Goal: Task Accomplishment & Management: Manage account settings

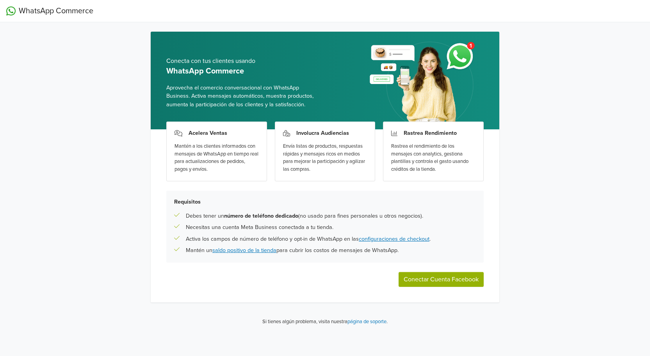
click at [430, 281] on button "Conectar Cuenta Facebook" at bounding box center [441, 279] width 85 height 15
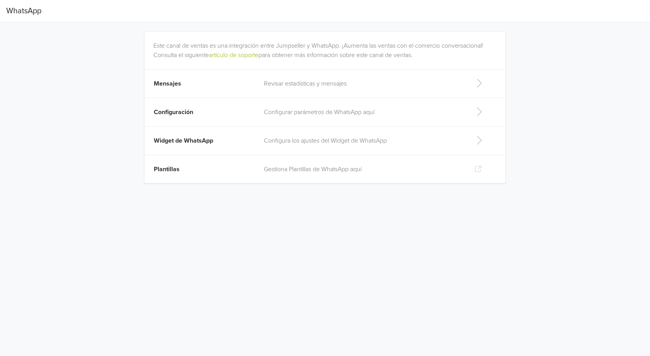
click at [478, 139] on icon at bounding box center [479, 140] width 16 height 12
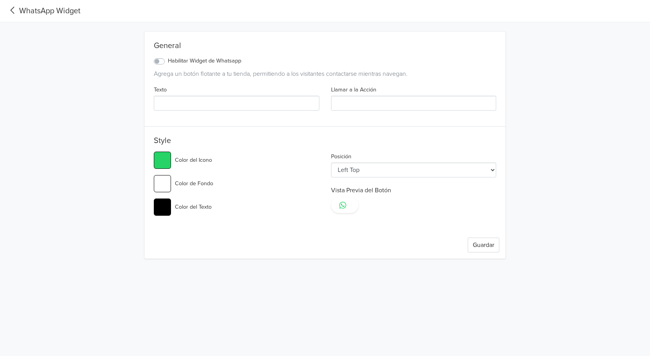
click at [168, 60] on label "Habilitar Widget de Whatsapp" at bounding box center [204, 61] width 73 height 9
click at [0, 0] on input "Habilitar Widget de Whatsapp" at bounding box center [0, 0] width 0 height 0
type input "#25d366"
click at [359, 100] on input "Llamar a la Acción" at bounding box center [414, 103] width 166 height 15
click at [493, 169] on select "Left Top Left Center Left Bottom Right Top Right Center Right Bottom" at bounding box center [414, 169] width 166 height 15
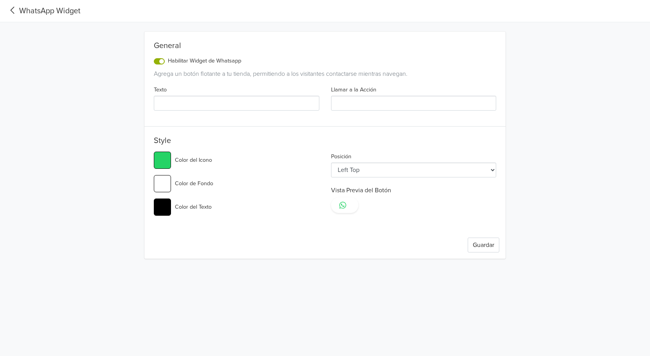
select select "rt"
click at [331, 162] on select "Left Top Left Center Left Bottom Right Top Right Center Right Bottom" at bounding box center [414, 169] width 166 height 15
type input "#25d366"
click at [161, 157] on input "#25d366" at bounding box center [162, 160] width 17 height 17
click at [256, 146] on h5 "Style" at bounding box center [325, 142] width 343 height 12
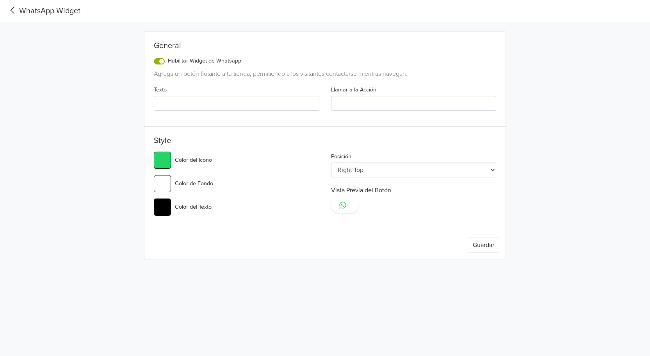
click at [162, 184] on input "#ffffff" at bounding box center [162, 183] width 17 height 17
click at [252, 157] on div "#25d366 Color del Icono" at bounding box center [237, 160] width 166 height 17
click at [192, 103] on input "Texto" at bounding box center [237, 103] width 166 height 15
type input "H"
type input "#25d366"
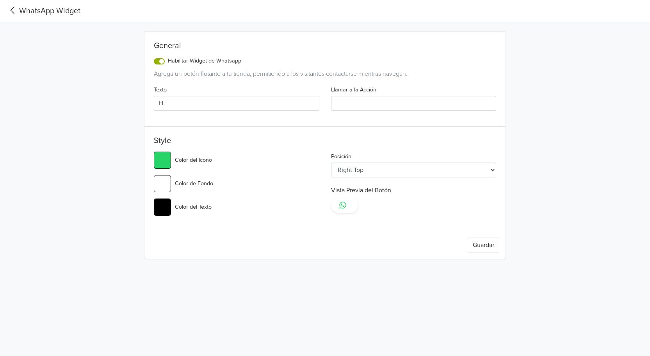
type input "Ho"
type input "#25d366"
type input "Hol"
type input "#25d366"
type input "Hola"
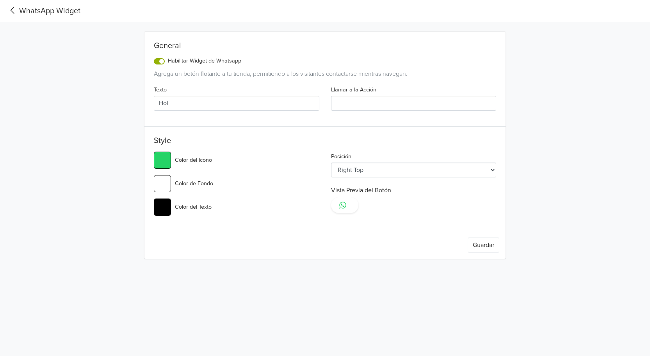
type input "#25d366"
type input "Hol"
type input "#25d366"
type input "Ho"
type input "#25d366"
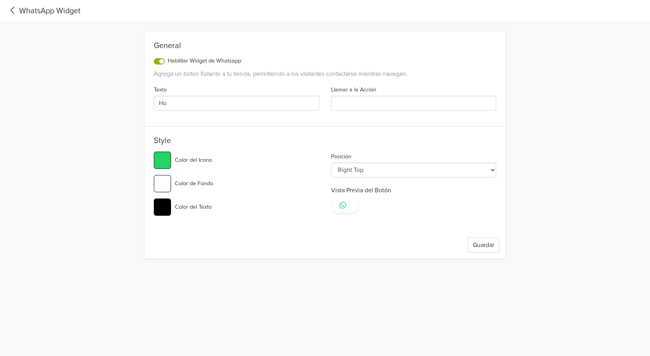
type input "H"
type input "#25d366"
type input "¡"
type input "#25d366"
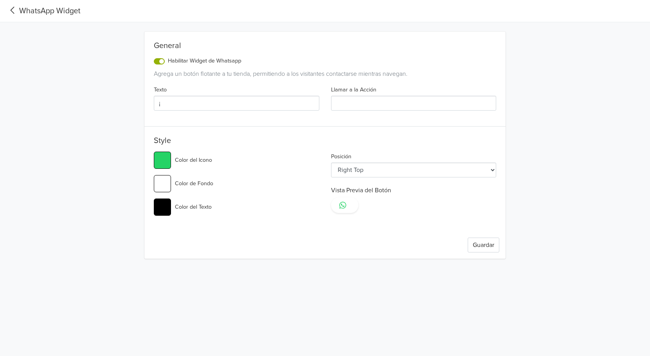
type input "¡B"
type input "#25d366"
type input "¡Be"
type input "#25d366"
type input "¡B"
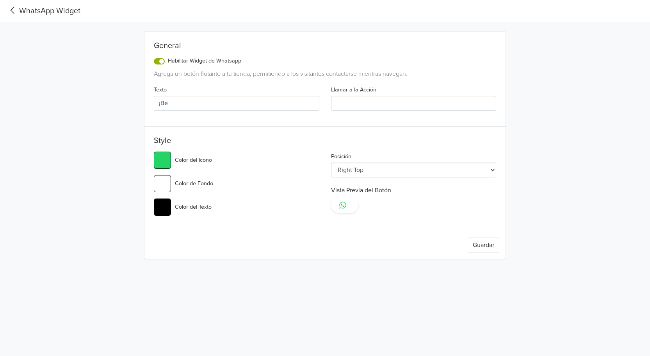
type input "#25d366"
type input "¡"
type input "#25d366"
type input "¡H"
type input "#25d366"
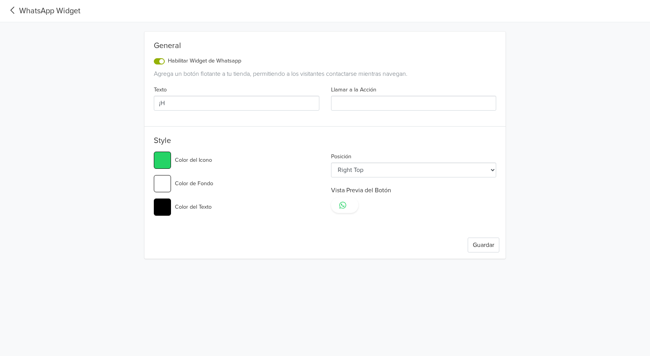
type input "¡Ho"
type input "#25d366"
type input "¡Hol"
type input "#25d366"
type input "¡Hola"
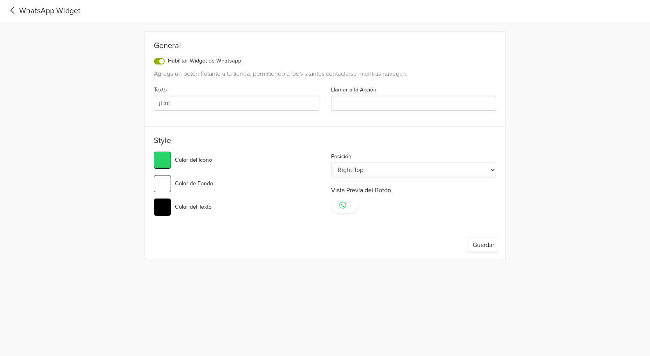
type input "#25d366"
type input "¡Hola!"
type input "#25d366"
type input "¡Hola!"
type input "#25d366"
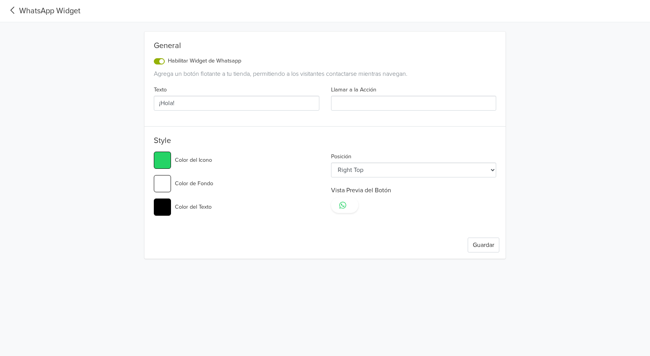
type input "¡Hola! G"
type input "#25d366"
type input "¡Hola! Gr"
type input "#25d366"
type input "¡Hola! Gra"
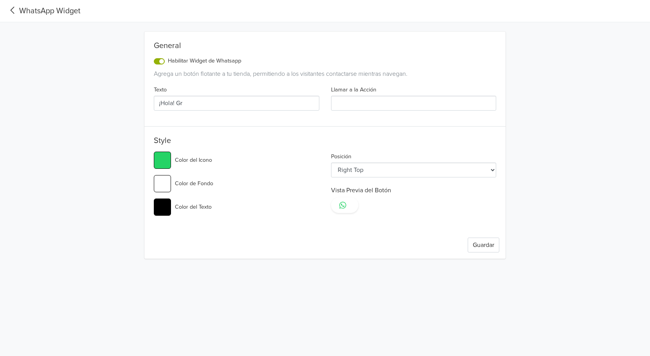
type input "#25d366"
type input "¡Hola! Grac"
type input "#25d366"
type input "¡Hola! Graci"
type input "#25d366"
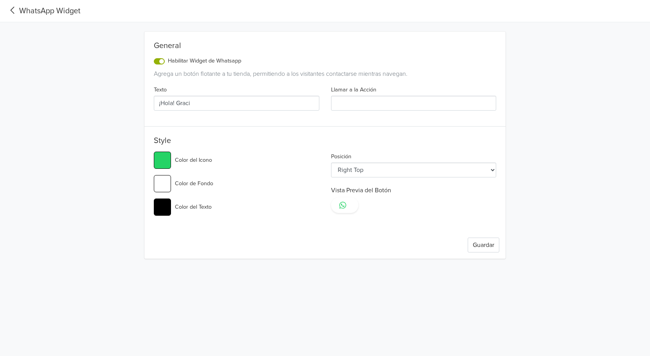
type input "¡Hola! Gracia"
type input "#25d366"
type input "¡Hola! Gracias"
type input "#25d366"
type input "¡Hola! Gracias"
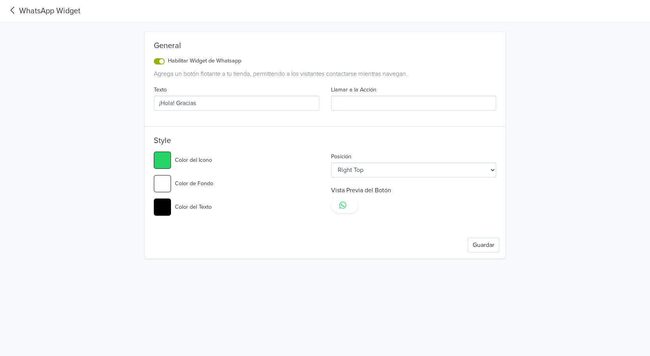
type input "#25d366"
type input "¡Hola! Gracias p"
type input "#25d366"
type input "¡Hola! Gracias po"
type input "#25d366"
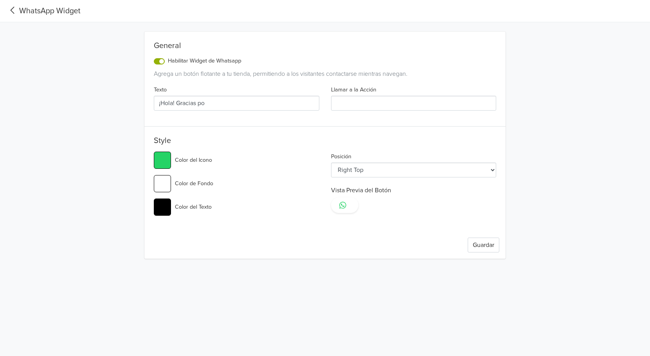
type input "¡Hola! Gracias por"
type input "#25d366"
type input "¡Hola! Gracias por"
type input "#25d366"
type input "¡Hola! Gracias por c"
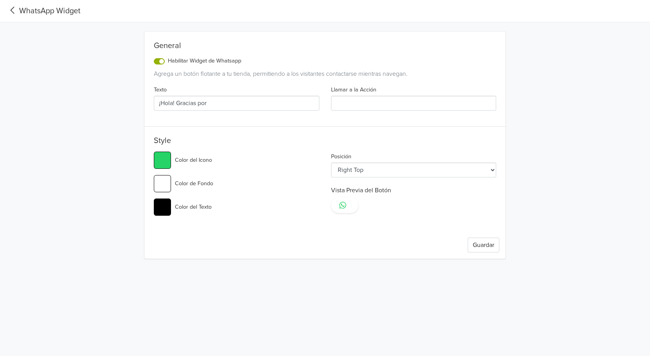
type input "#25d366"
type input "¡Hola! Gracias por co"
type input "#25d366"
type input "¡Hola! Gracias por con"
type input "#25d366"
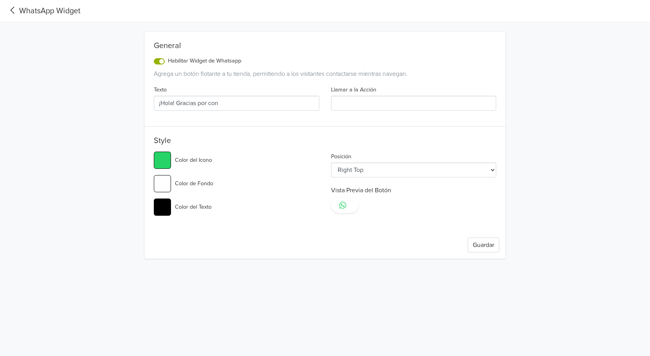
type input "¡Hola! Gracias por cont"
type input "#25d366"
type input "¡Hola! Gracias por conta"
type input "#25d366"
type input "¡Hola! Gracias por contac"
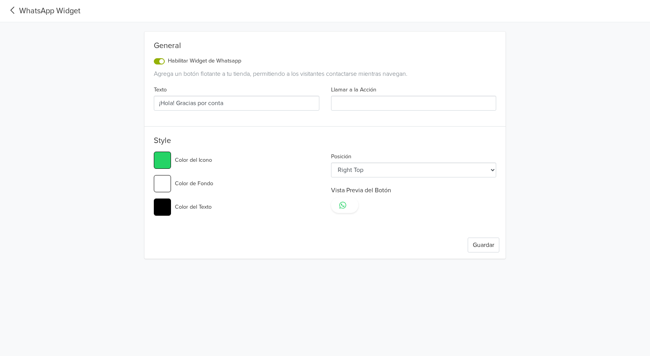
type input "#25d366"
type input "¡Hola! Gracias por contact"
type input "#25d366"
type input "¡Hola! Gracias por contacta"
type input "#25d366"
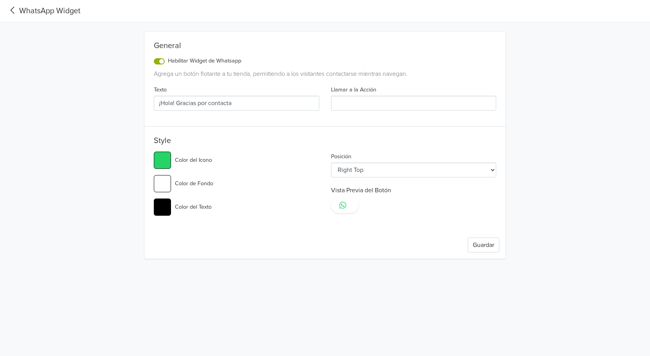
type input "¡Hola! Gracias por contactar"
type input "#25d366"
type input "¡Hola! Gracias por contactar"
type input "#25d366"
type input "¡Hola! Gracias por contactar c"
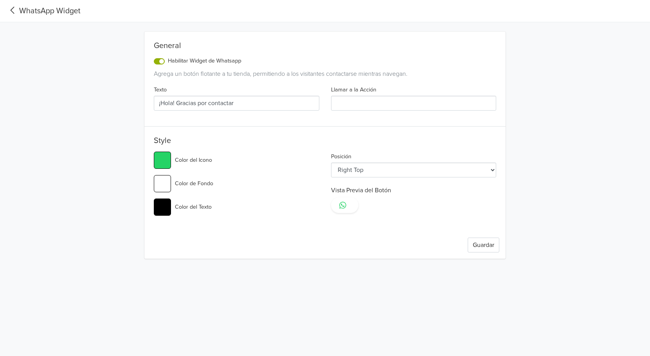
type input "#25d366"
type input "¡Hola! Gracias por contactar co"
type input "#25d366"
type input "¡Hola! Gracias por contactar con"
type input "#25d366"
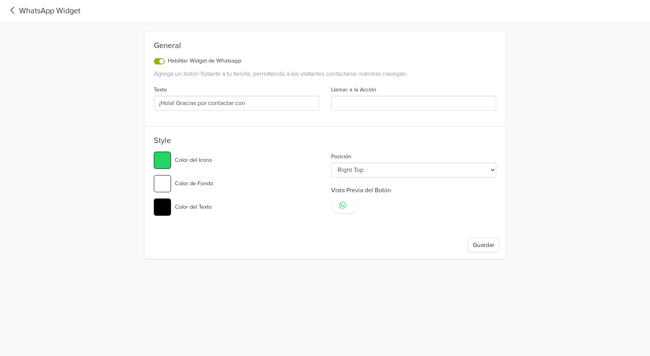
type input "¡Hola! Gracias por contactar con"
type input "#25d366"
type input "¡Hola! Gracias por contactar con C"
type input "#25d366"
type input "¡Hola! Gracias por contactar con Có"
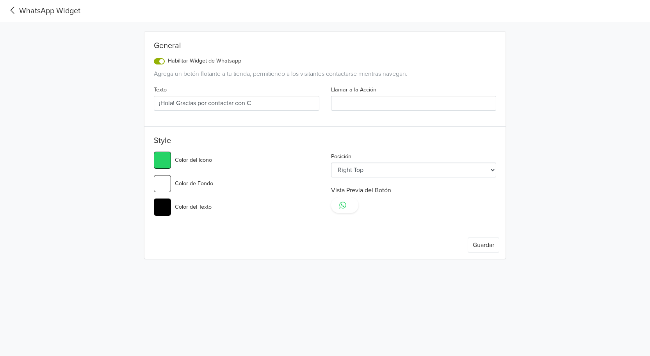
type input "#25d366"
type input "¡Hola! Gracias por contactar con Cóm"
type input "#25d366"
type input "¡Hola! Gracias por contactar con Cómi"
type input "#25d366"
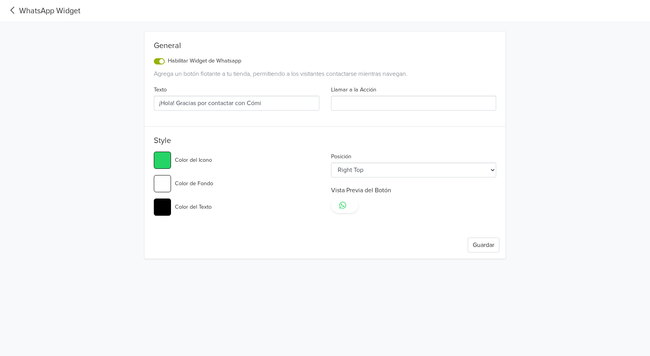
type input "¡Hola! Gracias por contactar con Cómix"
type input "#25d366"
type input "¡Hola! Gracias por contactar con Cómix"
type input "#25d366"
type input "¡Hola! Gracias por contactar con Cómix E"
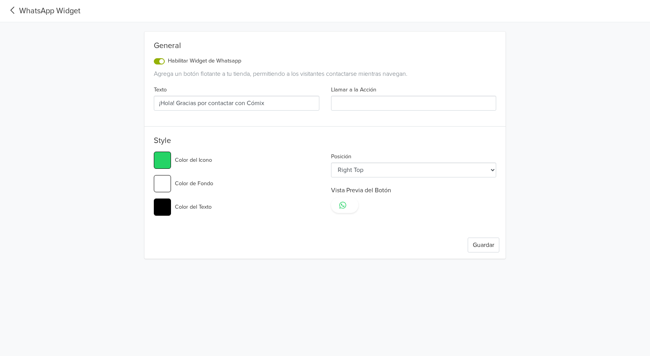
type input "#25d366"
type input "¡Hola! Gracias por contactar con Cómix Ex"
type input "#25d366"
type input "¡Hola! Gracias por contactar con Cómix Ext"
type input "#25d366"
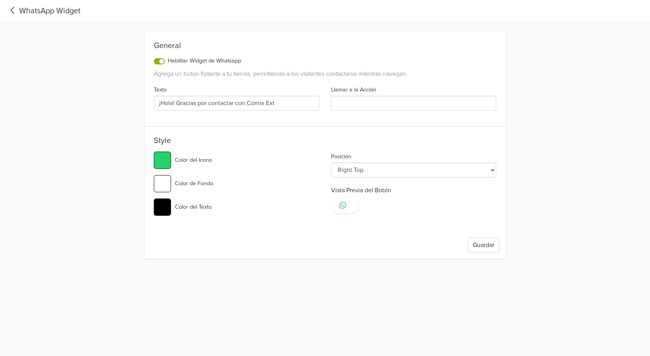
type input "¡Hola! Gracias por contactar con Cómix Extr"
type input "#25d366"
type input "¡Hola! Gracias por contactar con Cómix Extre"
type input "#25d366"
type input "¡Hola! Gracias por contactar con Cómix Extrem"
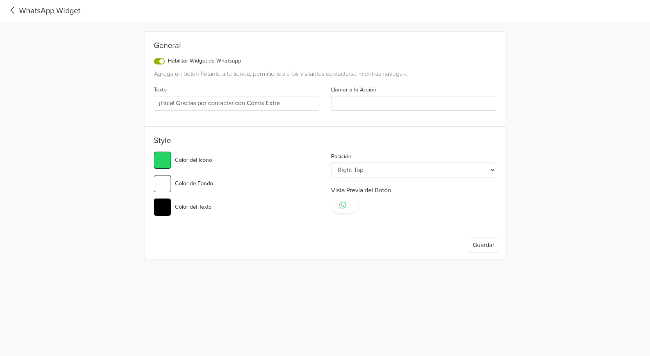
type input "#25d366"
type input "¡Hola! Gracias por contactar con Cómix Extremo"
type input "#25d366"
type input "¡Hola! Gracias por contactar con Cómix Extremos"
type input "#25d366"
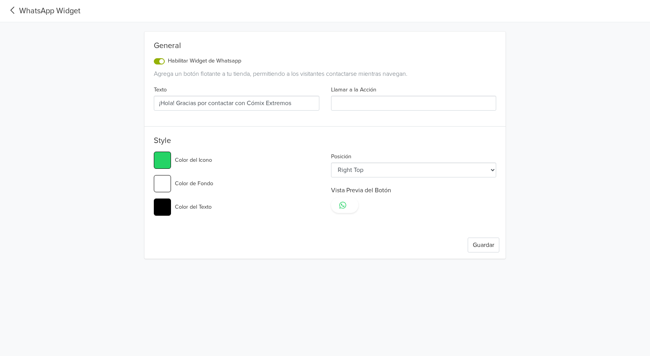
type input "¡Hola! Gracias por contactar con Cómix Extremos,"
type input "#25d366"
type input "¡Hola! Gracias por contactar con Cómix Extremos,"
type input "#25d366"
type input "¡Hola! Gracias por contactar con Cómix Extremos, t"
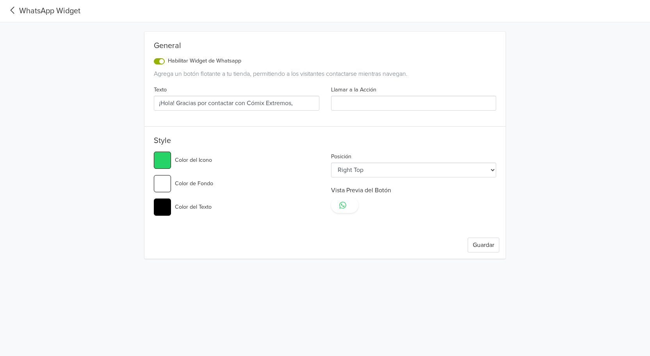
type input "#25d366"
type input "¡Hola! Gracias por contactar con Cómix Extremos, tu"
type input "#25d366"
type input "¡Hola! Gracias por contactar con Cómix Extremos, tu"
type input "#25d366"
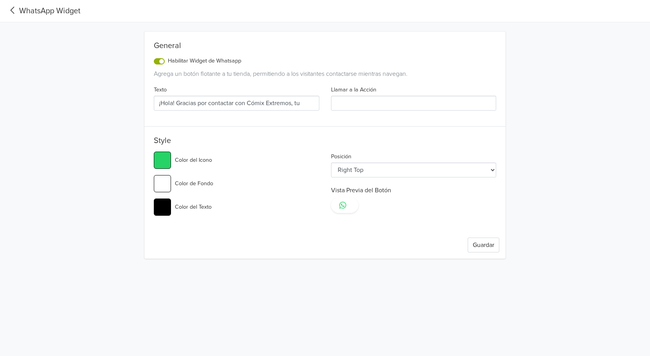
type input "¡Hola! Gracias por contactar con Cómix Extremos, tu t"
type input "#25d366"
type input "¡Hola! Gracias por contactar con Cómix Extremos, tu ti"
type input "#25d366"
type input "¡Hola! Gracias por contactar con Cómix Extremos, tu tie"
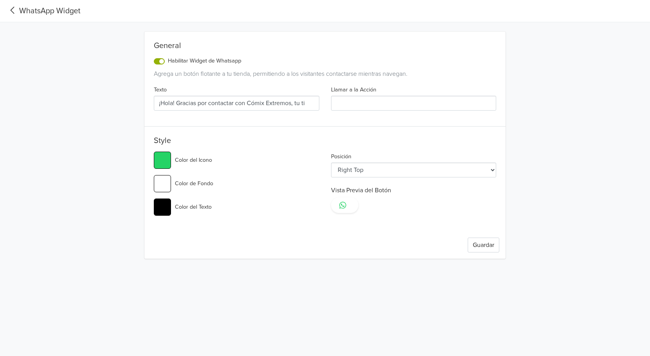
type input "#25d366"
type input "¡Hola! Gracias por contactar con Cómix Extremos, tu tien"
type input "#25d366"
type input "¡Hola! Gracias por contactar con Cómix Extremos, tu tiend"
type input "#25d366"
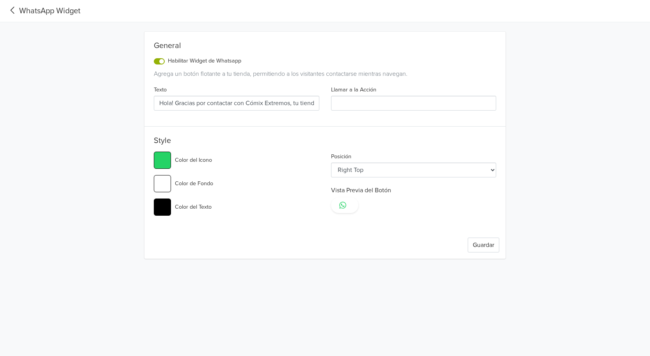
type input "¡Hola! Gracias por contactar con Cómix Extremos, tu tienda"
type input "#25d366"
type input "¡Hola! Gracias por contactar con Cómix Extremos, tu tienda"
type input "#25d366"
type input "¡Hola! Gracias por contactar con Cómix Extremos, tu tienda o"
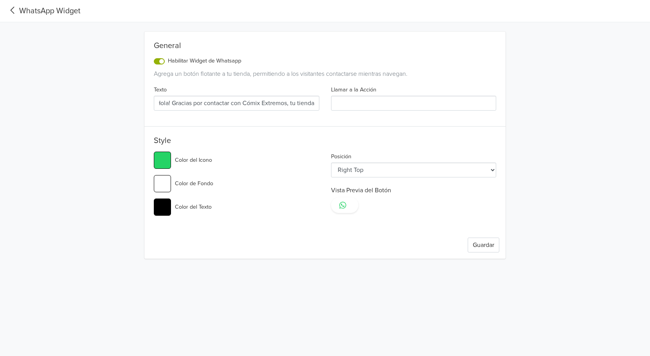
type input "#25d366"
type input "¡Hola! Gracias por contactar con Cómix Extremos, tu tienda on"
type input "#25d366"
type input "¡Hola! Gracias por contactar con Cómix Extremos, tu tienda onl"
type input "#25d366"
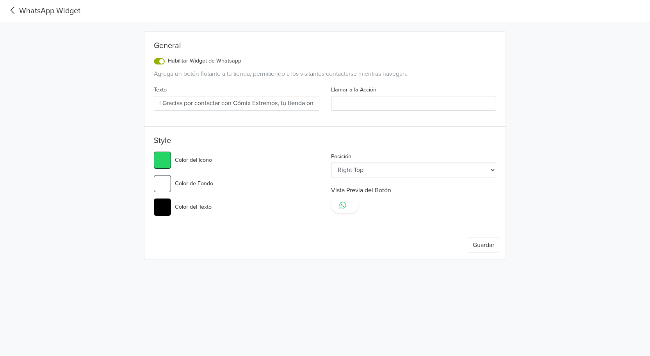
type input "¡Hola! Gracias por contactar con Cómix Extremos, tu tienda onli"
type input "#25d366"
type input "¡Hola! Gracias por contactar con Cómix Extremos, tu tienda onlin"
type input "#25d366"
type input "¡Hola! Gracias por contactar con Cómix Extremos, tu tienda online"
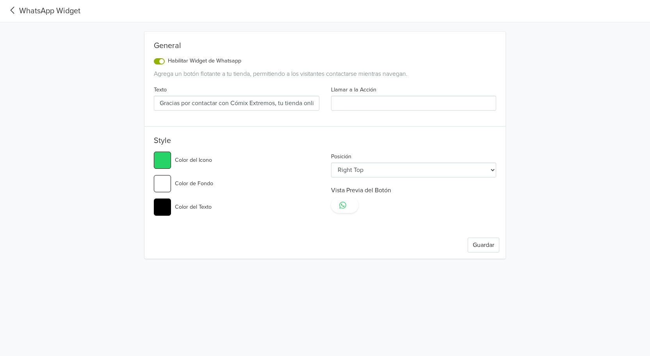
type input "#25d366"
type input "¡Hola! Gracias por contactar con Cómix Extremos, tu tienda online"
type input "#25d366"
type input "¡Hola! Gracias por contactar con Cómix Extremos, tu tienda online d"
type input "#25d366"
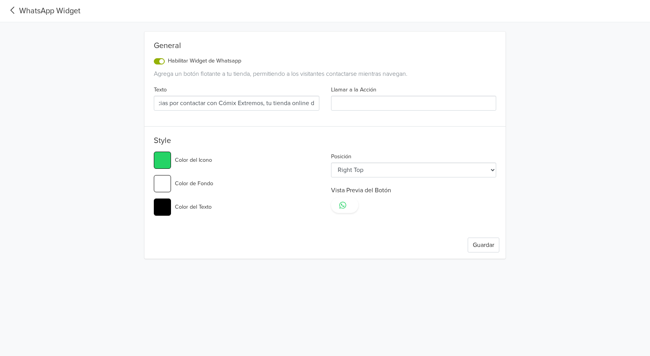
type input "¡Hola! Gracias por contactar con Cómix Extremos, tu tienda online de"
type input "#25d366"
type input "¡Hola! Gracias por contactar con Cómix Extremos, tu tienda online de"
type input "#25d366"
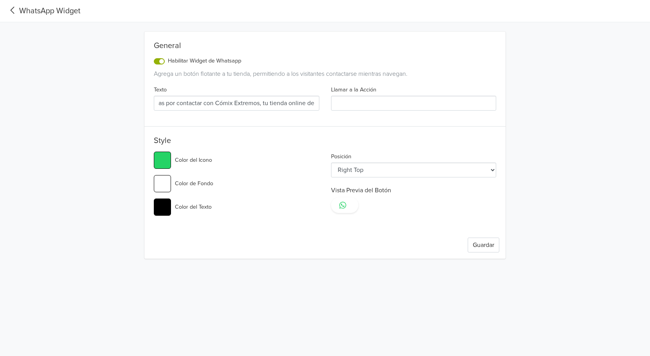
type input "¡Hola! Gracias por contactar con Cómix Extremos, tu tienda online de c"
type input "#25d366"
type input "¡Hola! Gracias por contactar con Cómix Extremos, tu tienda online de co"
type input "#25d366"
type input "¡Hola! Gracias por contactar con Cómix Extremos, tu tienda online de con"
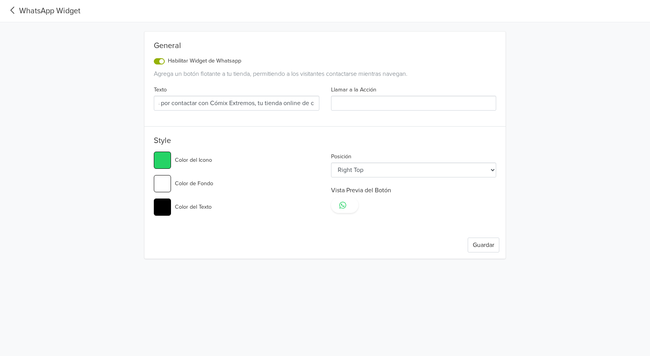
type input "#25d366"
type input "¡Hola! Gracias por contactar con Cómix Extremos, tu tienda online de conf"
type input "#25d366"
type input "¡Hola! Gracias por contactar con Cómix Extremos, tu tienda online de confi"
type input "#25d366"
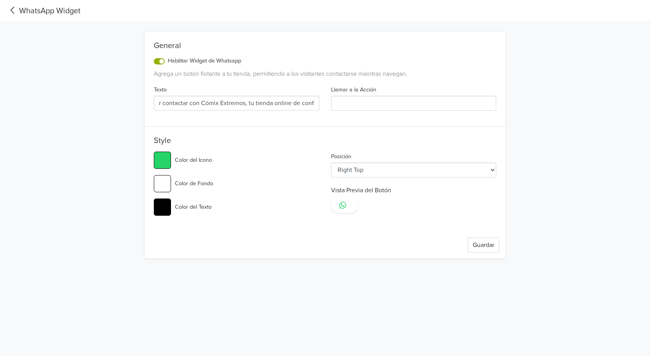
type input "¡Hola! Gracias por contactar con Cómix Extremos, tu tienda online de confia"
type input "#25d366"
type input "¡Hola! Gracias por contactar con Cómix Extremos, tu tienda online de confian"
type input "#25d366"
type input "¡Hola! Gracias por contactar con Cómix Extremos, tu tienda online de confianz"
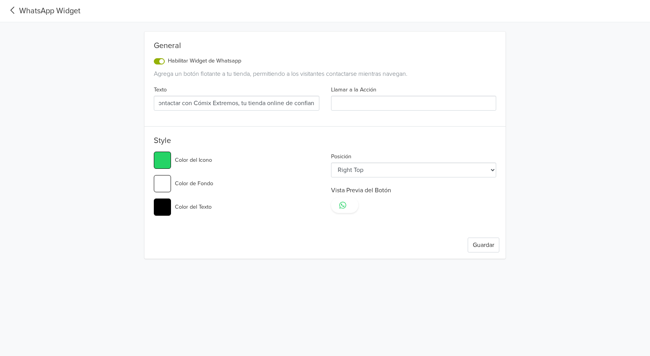
type input "#25d366"
type input "¡Hola! Gracias por contactar con Cómix Extremos, tu tienda online de confianza"
type input "#25d366"
type input "¡Hola! Gracias por contactar con Cómix Extremos, tu tienda online de confianza."
type input "#25d366"
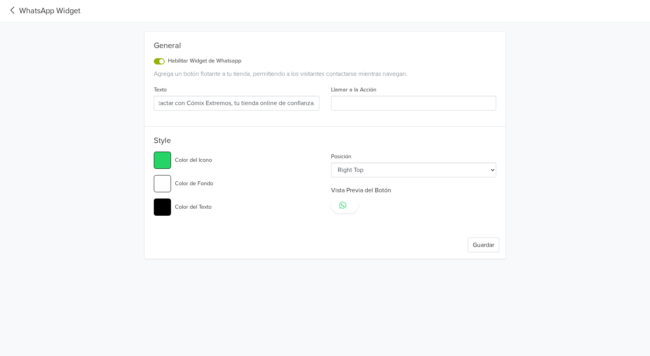
scroll to position [0, 62]
type input "¡Hola! Gracias por contactar con Cómix Extremos, tu tienda online de confianza."
type input "#25d366"
type input "¡Hola! Gracias por contactar con Cómix Extremos, tu tienda online de confianza.…"
type input "#25d366"
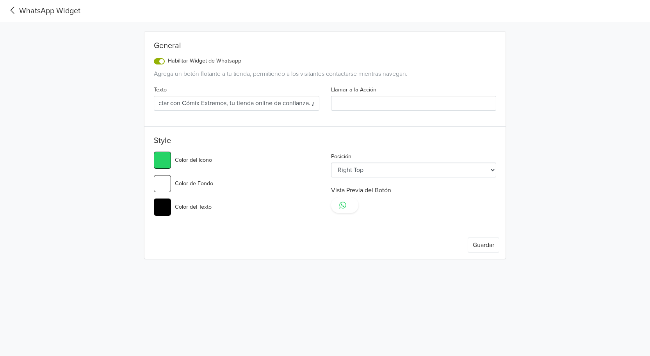
type input "¡Hola! Gracias por contactar con Cómix Extremos, tu tienda online de confianza.…"
type input "#25d366"
type input "¡Hola! Gracias por contactar con Cómix Extremos, tu tienda online de confianza.…"
type input "#25d366"
type input "¡Hola! Gracias por contactar con Cómix Extremos, tu tienda online de confianza.…"
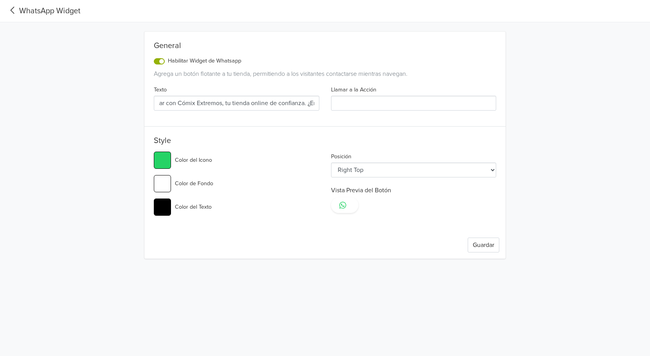
type input "#25d366"
type input "¡Hola! Gracias por contactar con Cómix Extremos, tu tienda online de confianza.…"
type input "#25d366"
type input "¡Hola! Gracias por contactar con Cómix Extremos, tu tienda online de confianza.…"
type input "#25d366"
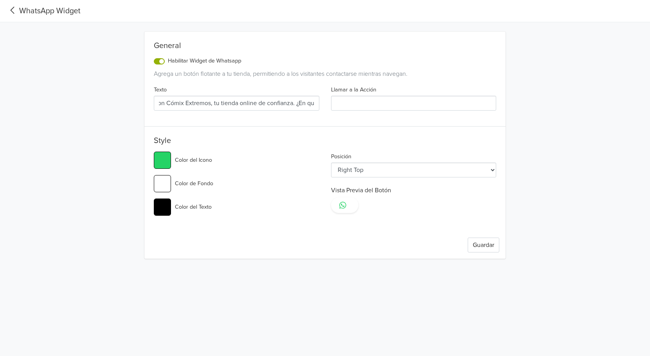
type input "¡Hola! Gracias por contactar con Cómix Extremos, tu tienda online de confianza.…"
click at [363, 100] on input "Llamar a la Acción" at bounding box center [414, 103] width 166 height 15
click at [493, 169] on select "Left Top Left Center Left Bottom Right Top Right Center Right Bottom" at bounding box center [414, 169] width 166 height 15
click at [331, 162] on select "Left Top Left Center Left Bottom Right Top Right Center Right Bottom" at bounding box center [414, 169] width 166 height 15
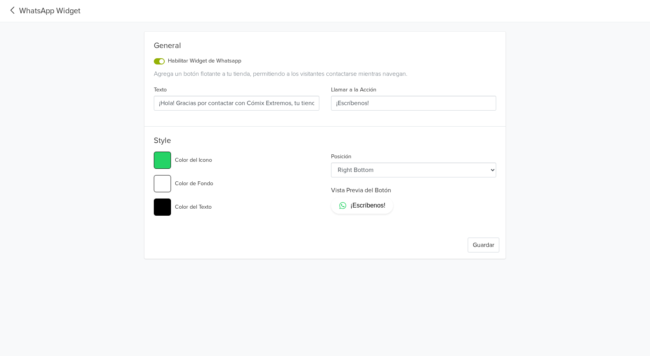
click at [494, 169] on select "Left Top Left Center Left Bottom Right Top Right Center Right Bottom" at bounding box center [414, 169] width 166 height 15
click at [331, 162] on select "Left Top Left Center Left Bottom Right Top Right Center Right Bottom" at bounding box center [414, 169] width 166 height 15
click at [480, 243] on button "Guardar" at bounding box center [484, 244] width 32 height 15
click at [491, 169] on select "Left Top Left Center Left Bottom Right Top Right Center Right Bottom" at bounding box center [414, 169] width 166 height 15
click at [331, 162] on select "Left Top Left Center Left Bottom Right Top Right Center Right Bottom" at bounding box center [414, 169] width 166 height 15
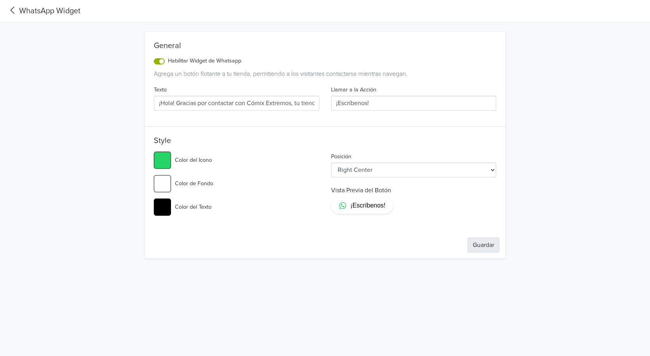
click at [478, 245] on button "Guardar" at bounding box center [484, 244] width 32 height 15
